Goal: Task Accomplishment & Management: Manage account settings

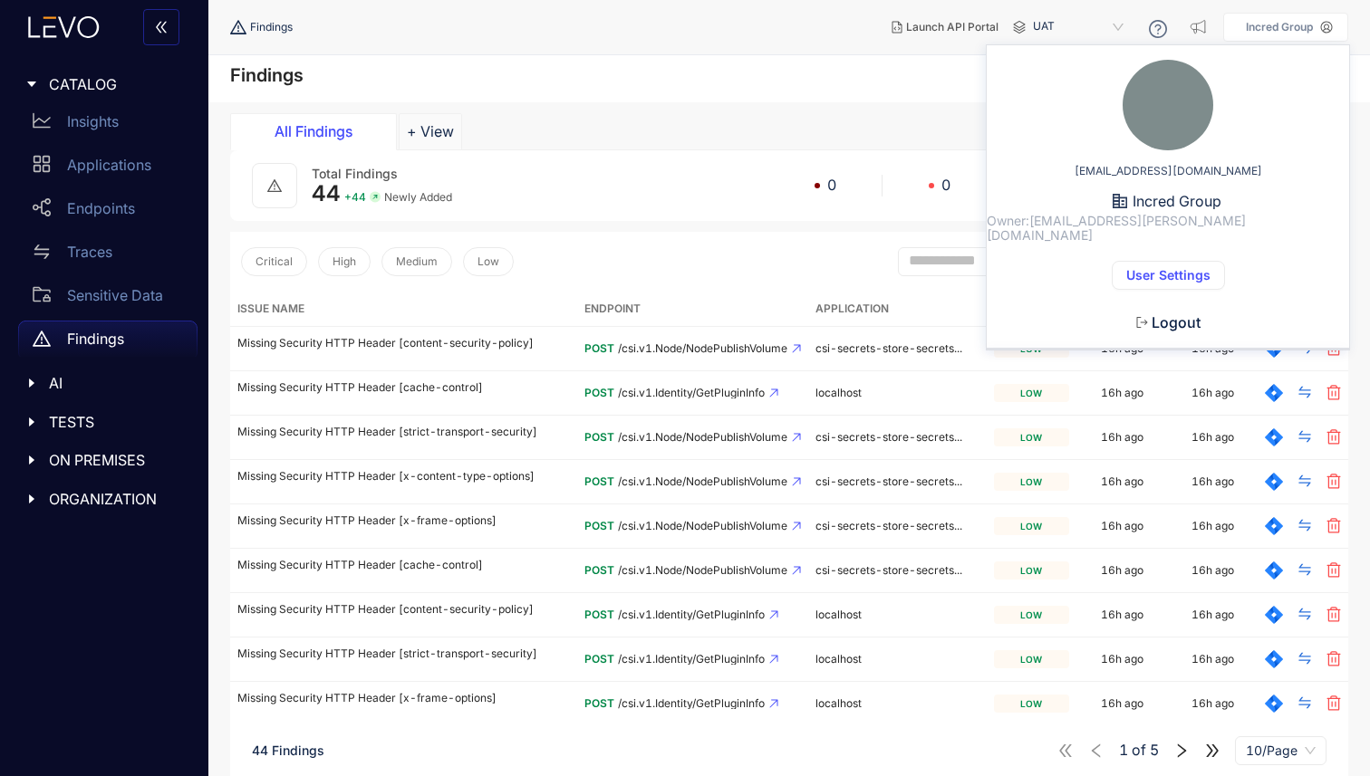
click at [1140, 268] on span "User Settings" at bounding box center [1168, 275] width 84 height 14
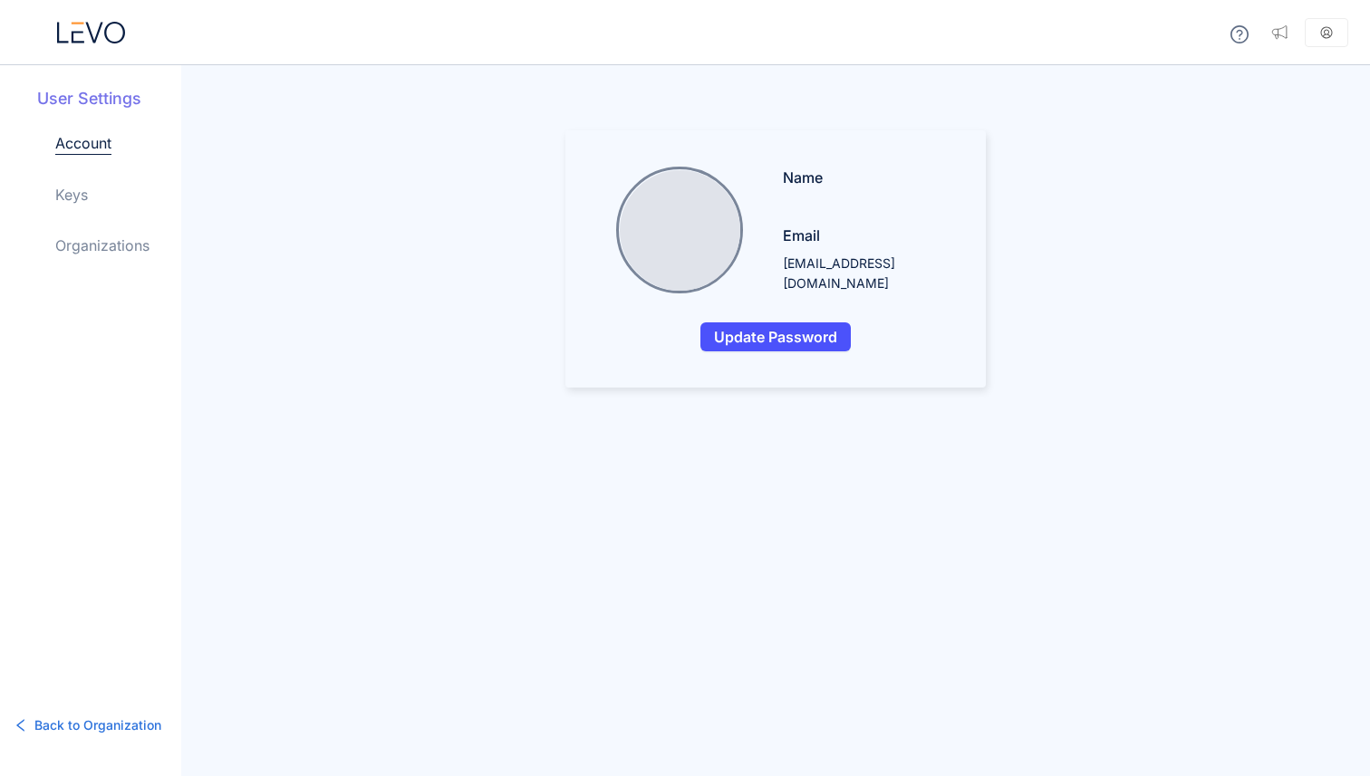
click at [80, 192] on link "Keys" at bounding box center [71, 195] width 33 height 22
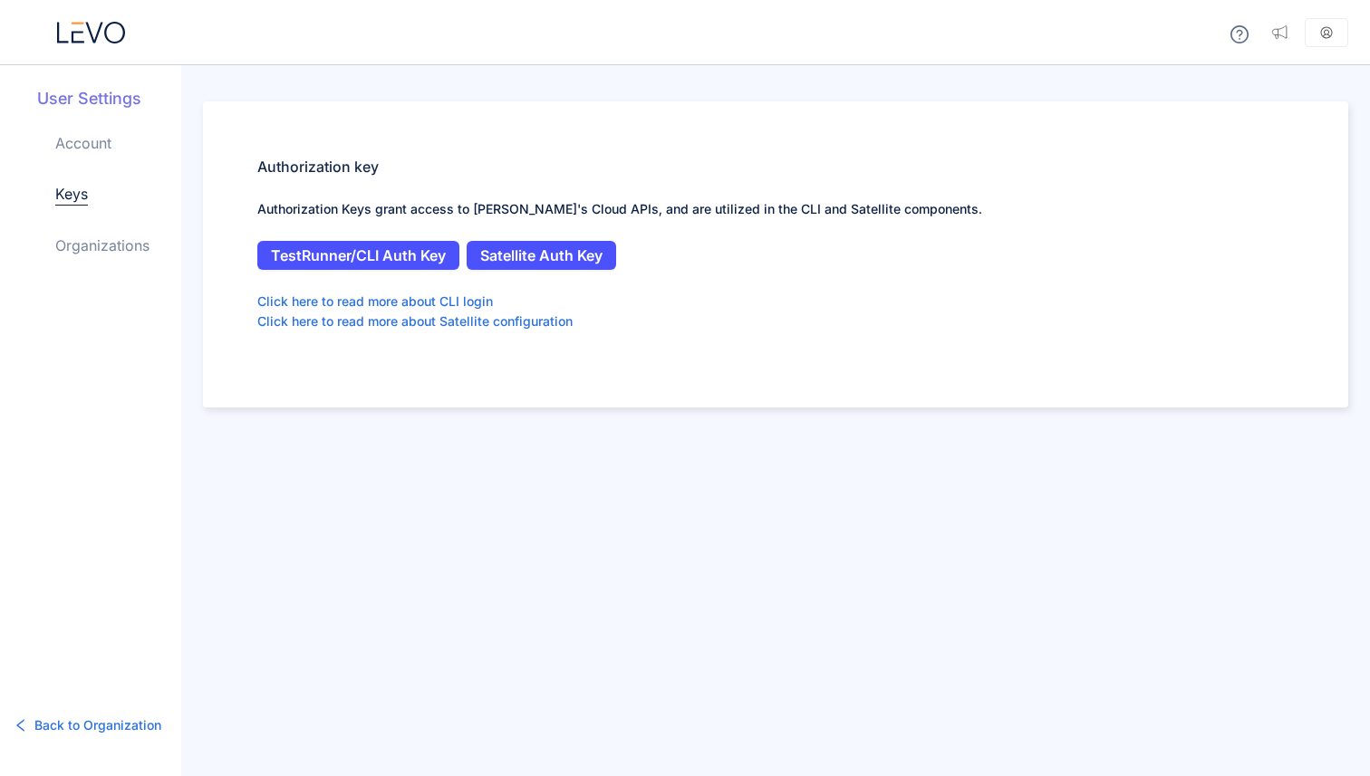
click at [109, 245] on link "Organizations" at bounding box center [102, 246] width 94 height 22
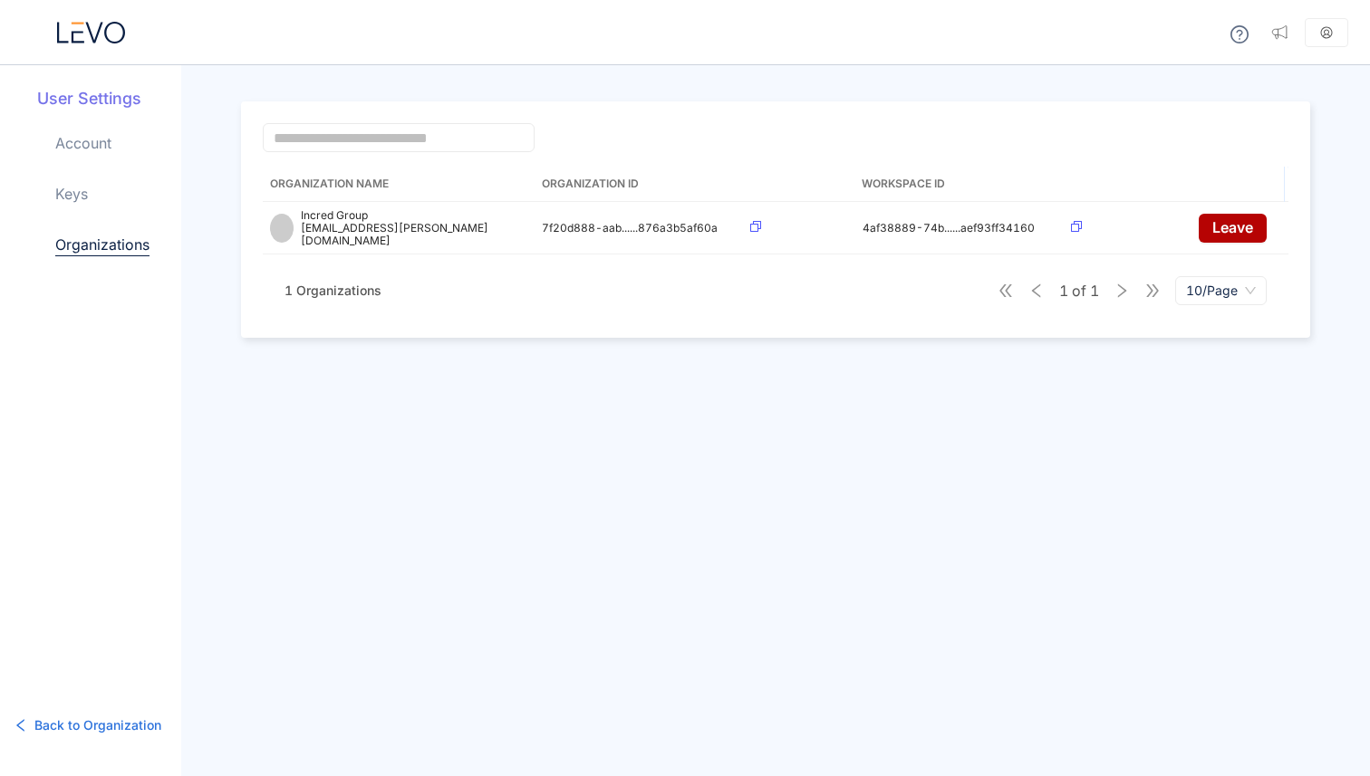
click at [333, 283] on span "1 Organizations" at bounding box center [332, 290] width 97 height 15
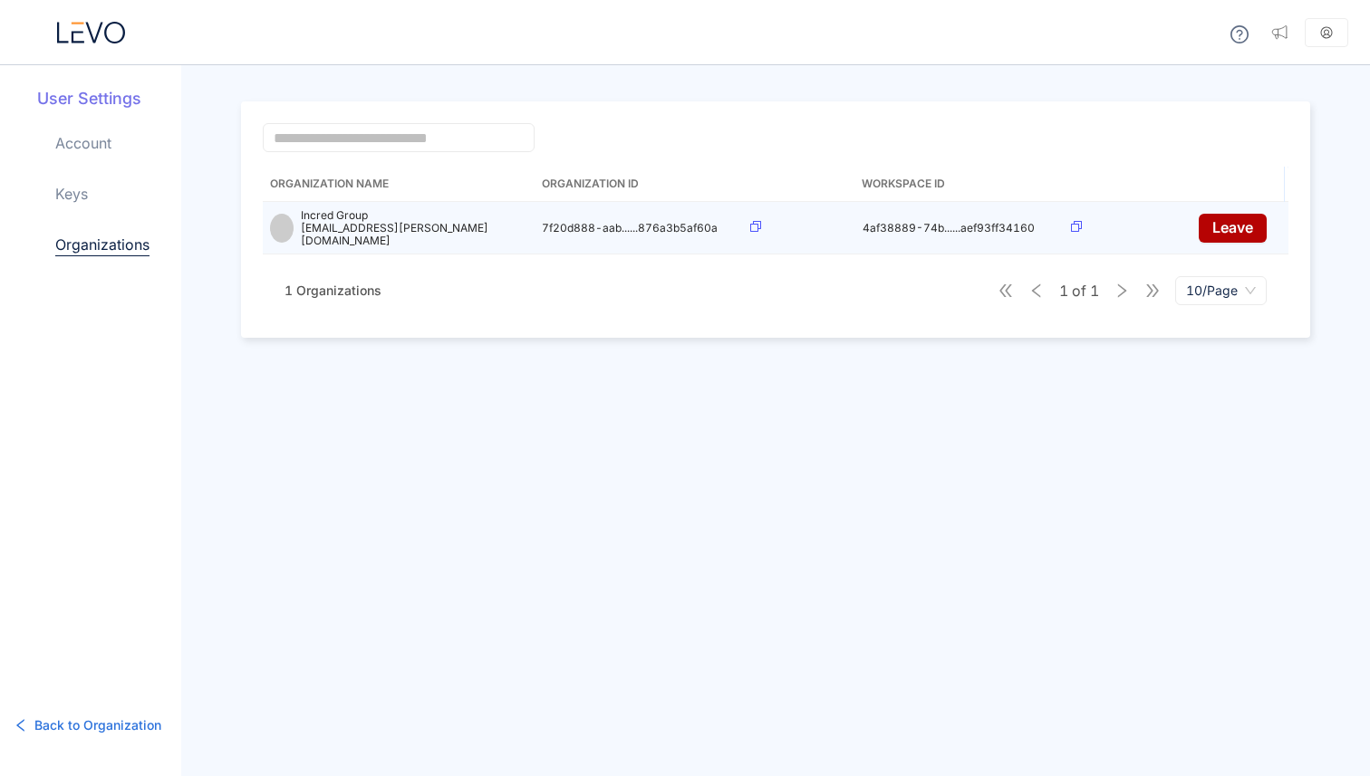
click at [285, 220] on span at bounding box center [282, 228] width 24 height 29
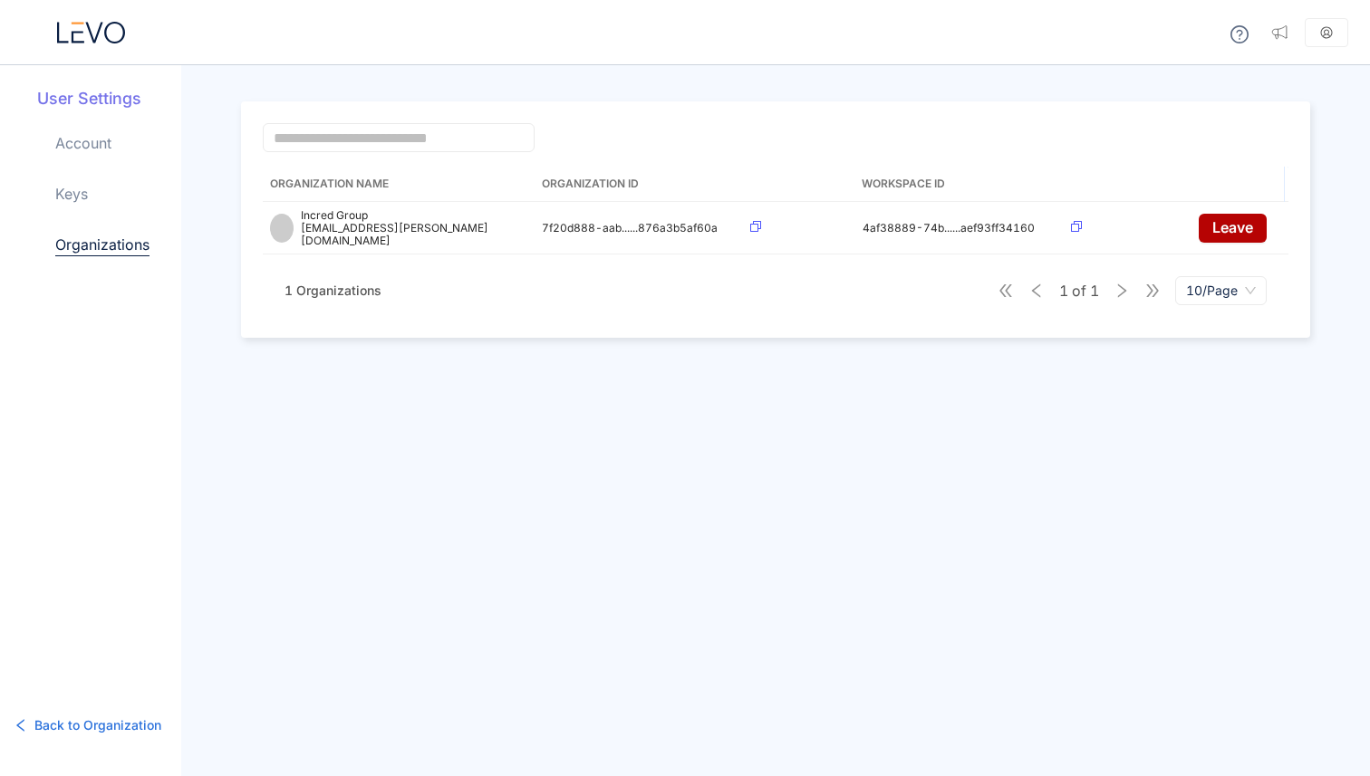
click at [80, 141] on link "Account" at bounding box center [83, 143] width 56 height 22
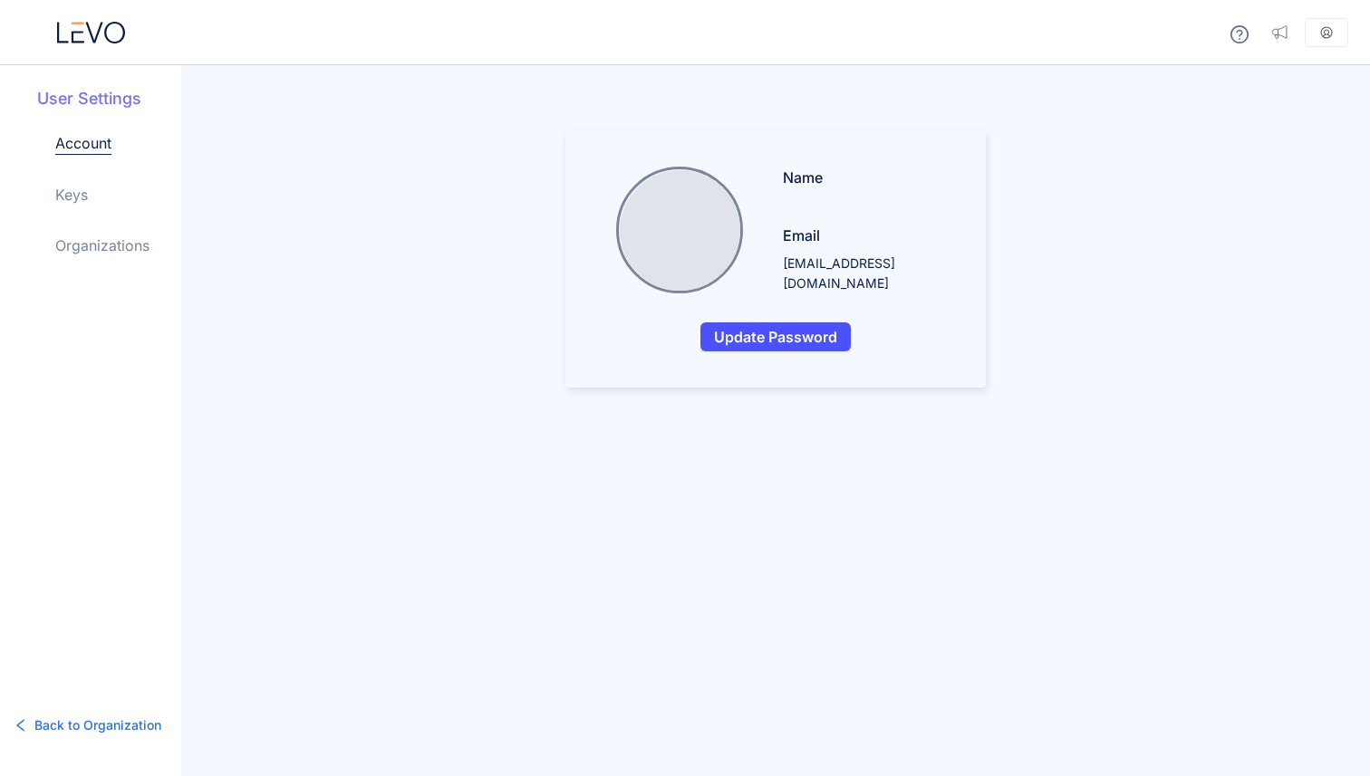
click at [1323, 37] on icon at bounding box center [1326, 32] width 13 height 13
click at [78, 100] on h5 "User Settings" at bounding box center [109, 99] width 144 height 24
